Goal: Task Accomplishment & Management: Manage account settings

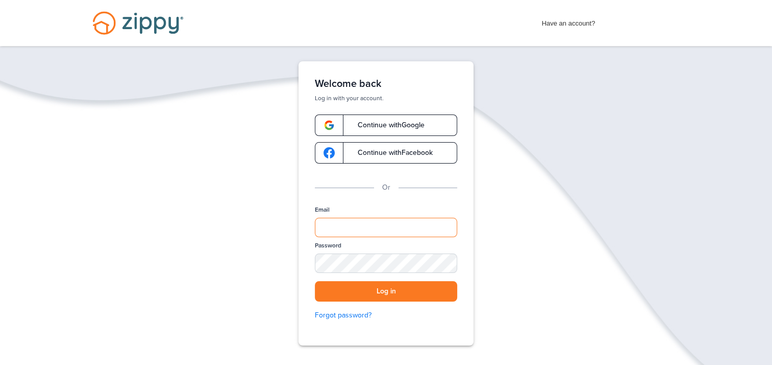
type input "**********"
click at [399, 294] on button "Log in" at bounding box center [386, 291] width 142 height 21
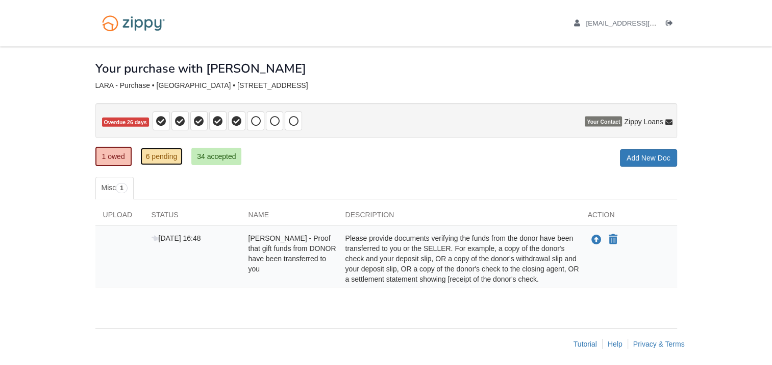
click at [154, 157] on link "6 pending" at bounding box center [161, 156] width 43 height 17
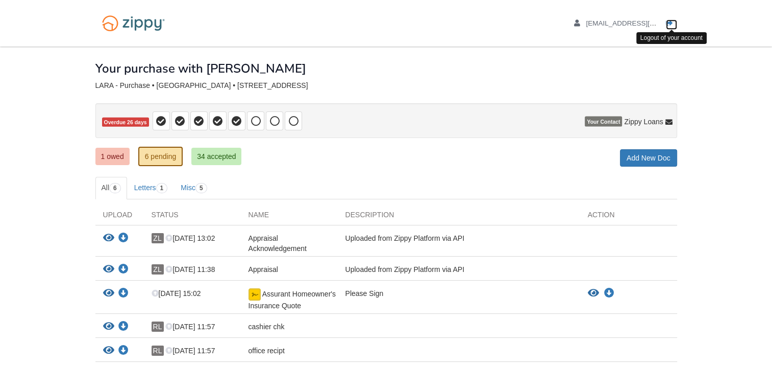
click at [672, 22] on icon "Log out" at bounding box center [669, 23] width 7 height 7
